Goal: Check status: Check status

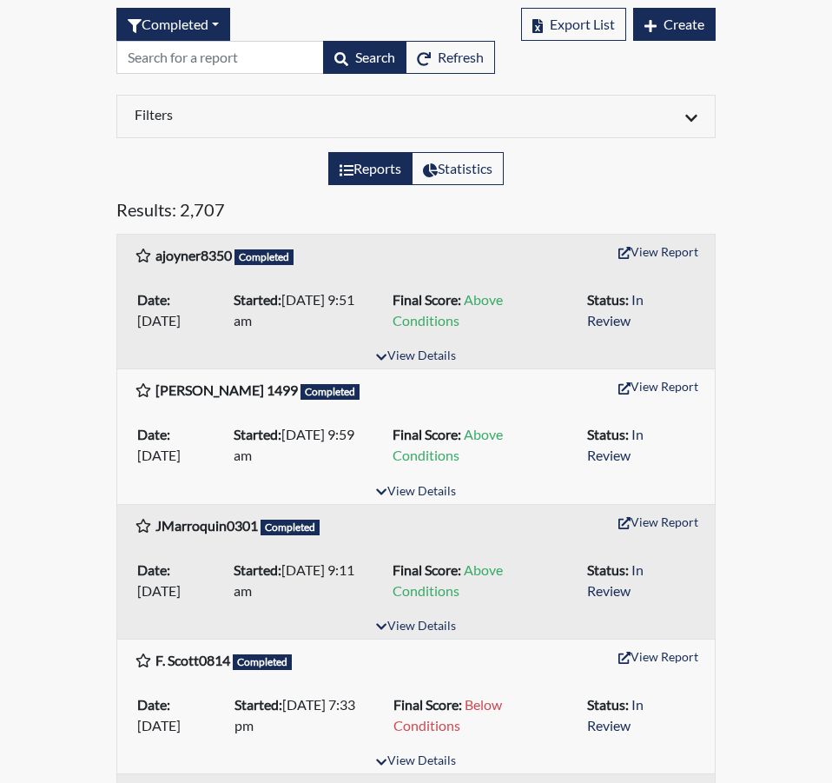
scroll to position [174, 0]
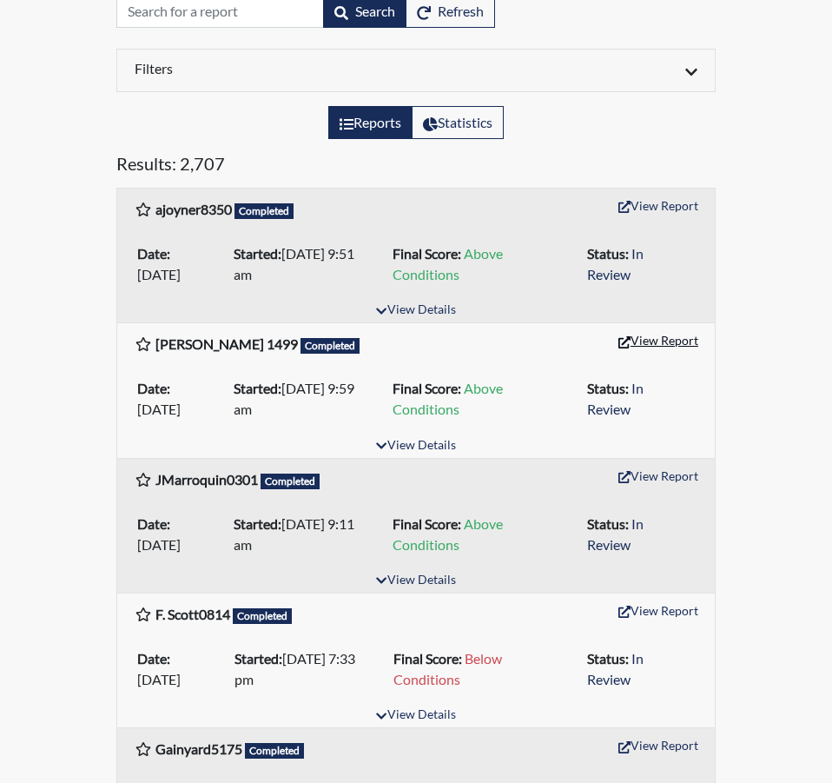
click at [638, 334] on button "View Report" at bounding box center [659, 340] width 96 height 27
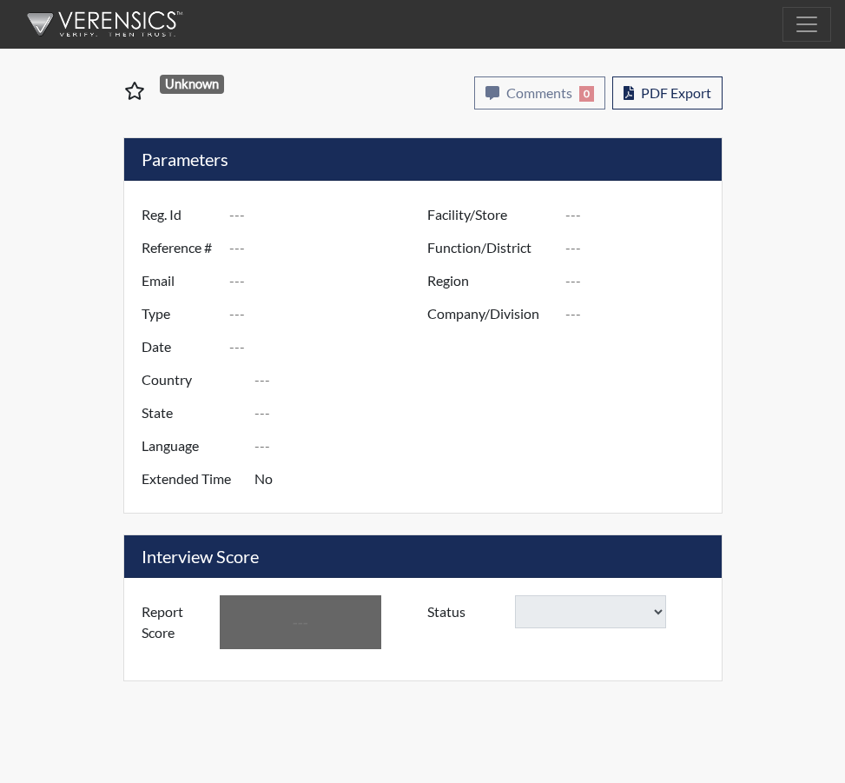
type input "[PERSON_NAME] 1499"
type input "48909"
type input "EVELTONSTROMAN@GMAIL.COM"
type input "Corrections Pre-Employment"
type input "Aug 7, 2025"
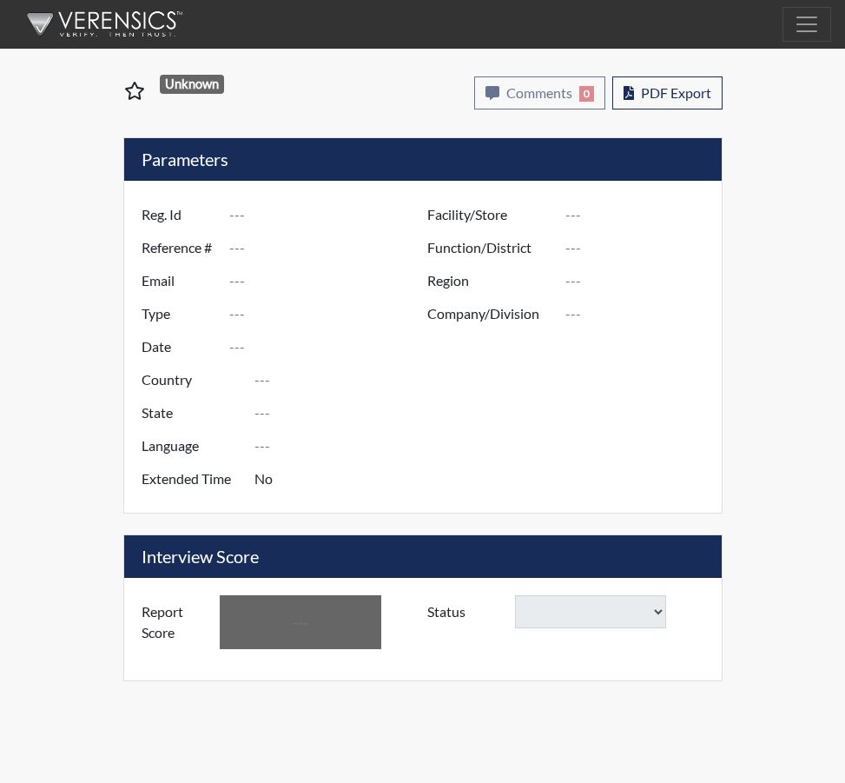
type input "Broad River CI"
type input "[GEOGRAPHIC_DATA]"
type input "[US_STATE]"
type input "English"
type input "Yes"
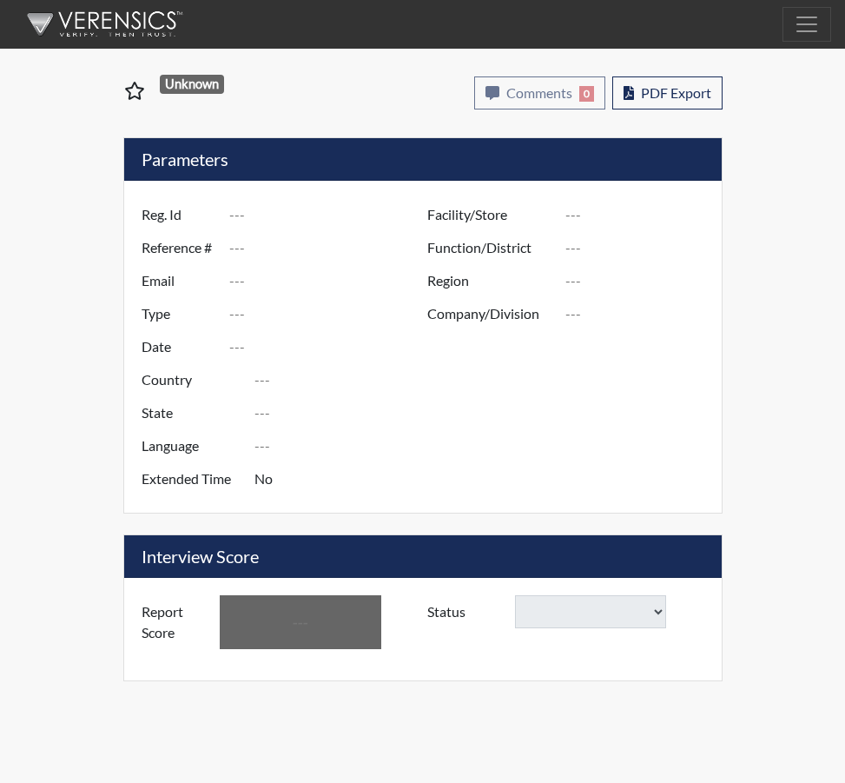
type input "Above Conditions"
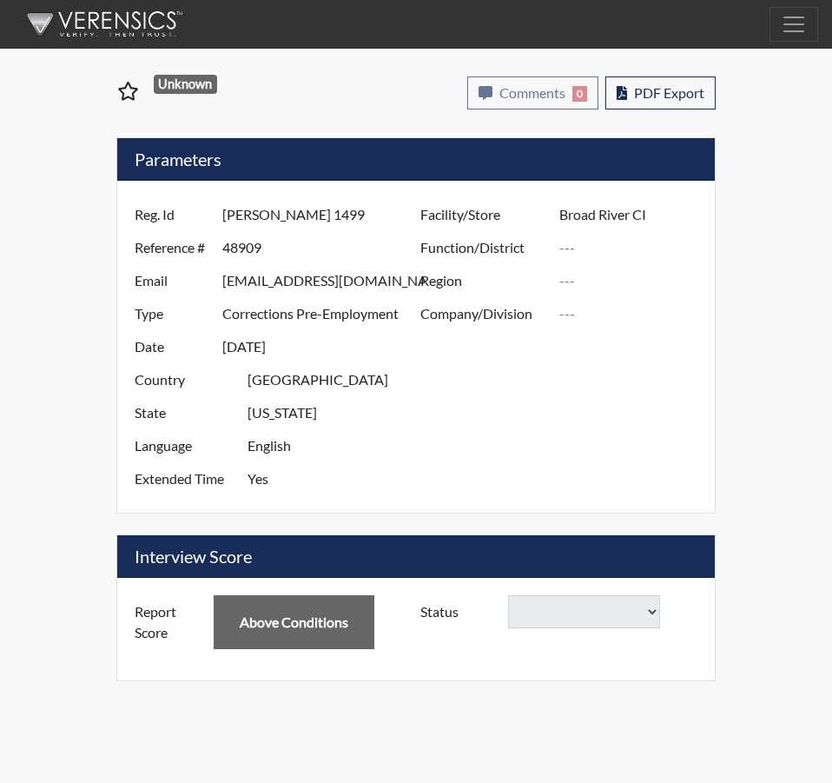
select select
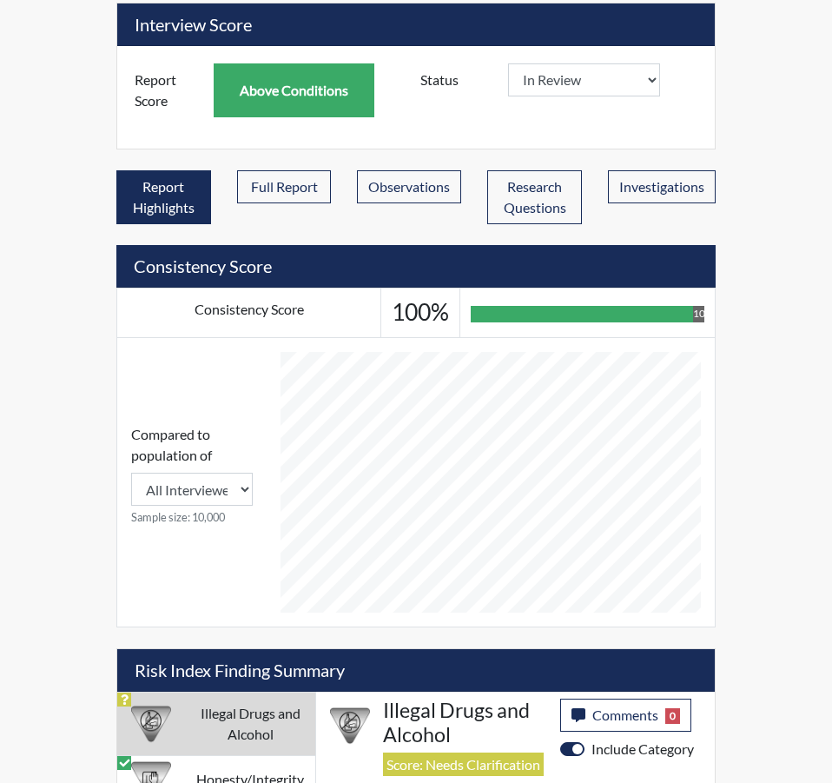
scroll to position [448, 0]
